Goal: Find specific page/section: Find specific page/section

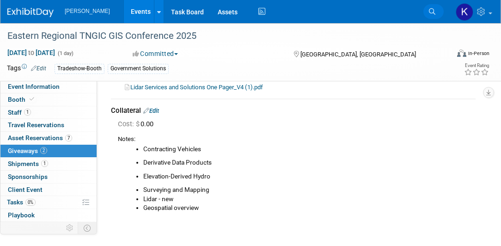
click at [432, 12] on icon at bounding box center [432, 11] width 6 height 6
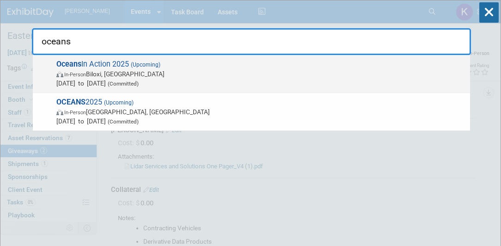
type input "oceans"
click at [125, 67] on span "Oceans In Action 2025 (Upcoming) In-Person Biloxi, MS Aug 26, 2025 to Aug 28, 2…" at bounding box center [260, 74] width 412 height 28
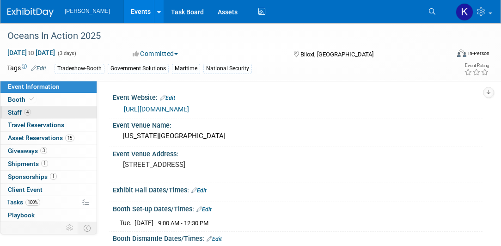
click at [11, 114] on span "Staff 4" at bounding box center [19, 112] width 23 height 7
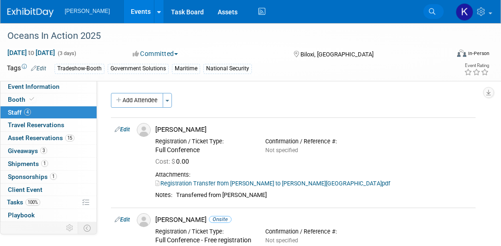
click at [432, 12] on icon at bounding box center [432, 11] width 6 height 6
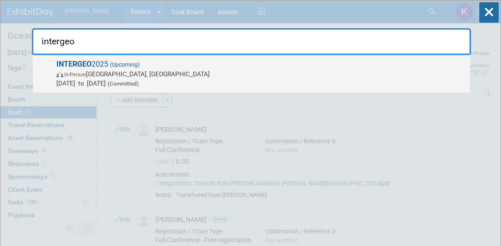
type input "intergeo"
click at [82, 61] on strong "INTERGEO" at bounding box center [73, 64] width 35 height 9
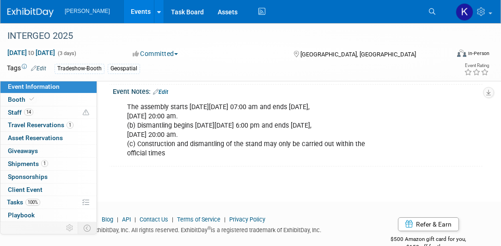
scroll to position [323, 0]
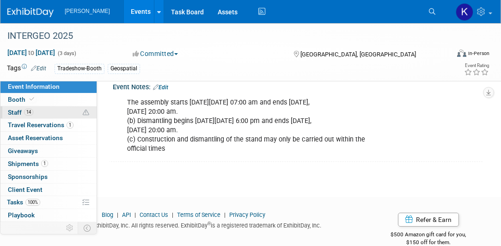
click at [12, 113] on span "Staff 14" at bounding box center [20, 112] width 25 height 7
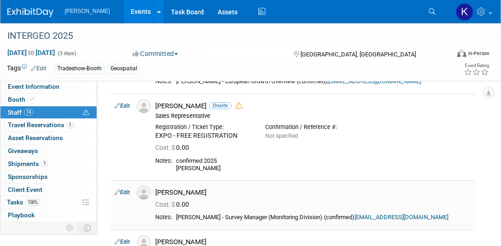
scroll to position [502, 0]
